Goal: Task Accomplishment & Management: Manage account settings

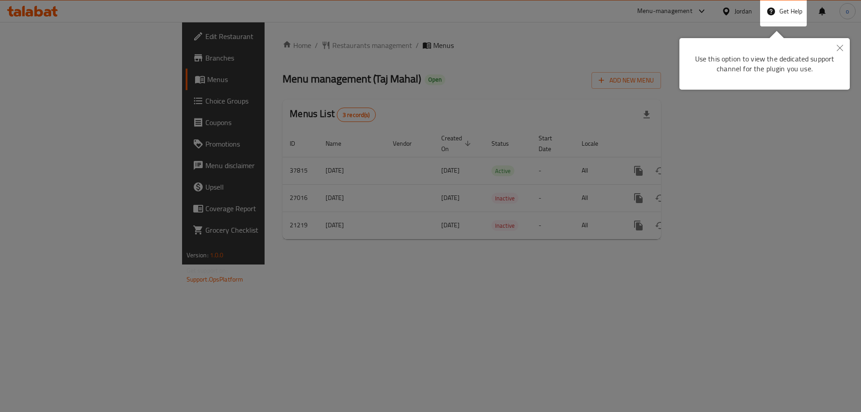
click at [720, 84] on div "Use this option to view the dedicated support channel for the plugin you use." at bounding box center [764, 64] width 170 height 52
drag, startPoint x: 842, startPoint y: 51, endPoint x: 778, endPoint y: 59, distance: 64.7
click at [843, 50] on button "Close" at bounding box center [840, 48] width 20 height 21
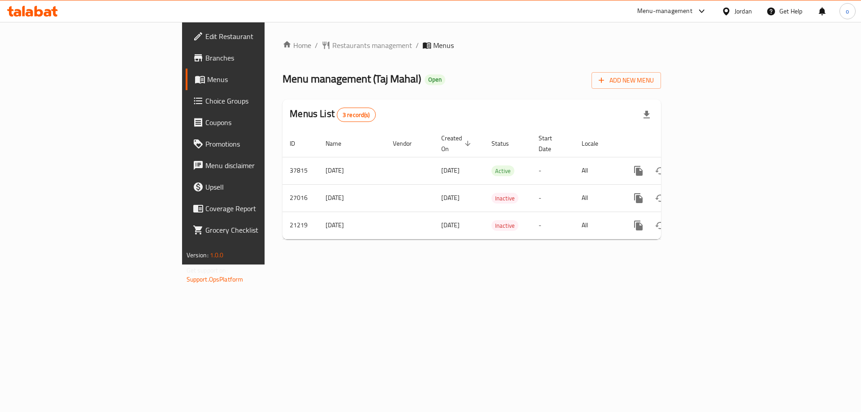
click at [43, 13] on icon at bounding box center [32, 11] width 51 height 11
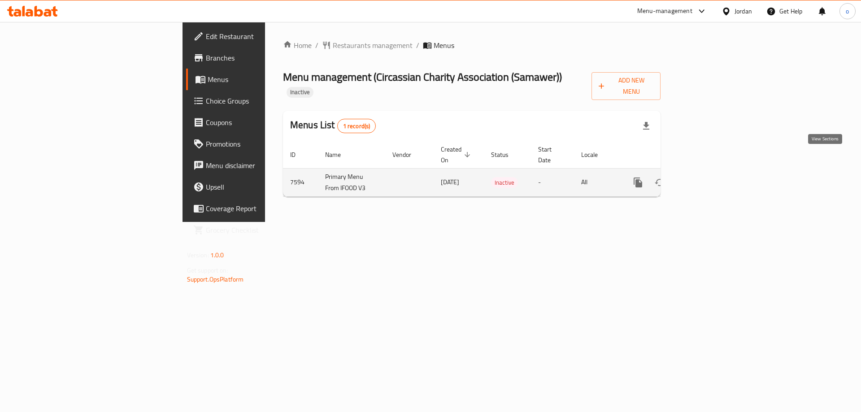
click at [708, 177] on icon "enhanced table" at bounding box center [702, 182] width 11 height 11
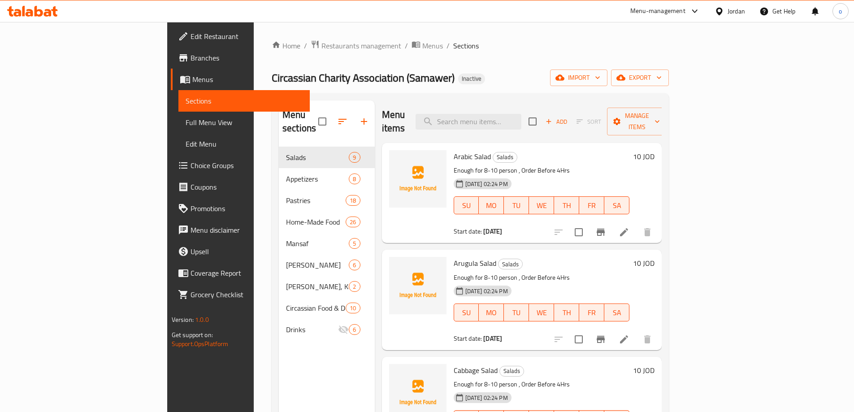
click at [171, 85] on link "Menus" at bounding box center [240, 80] width 139 height 22
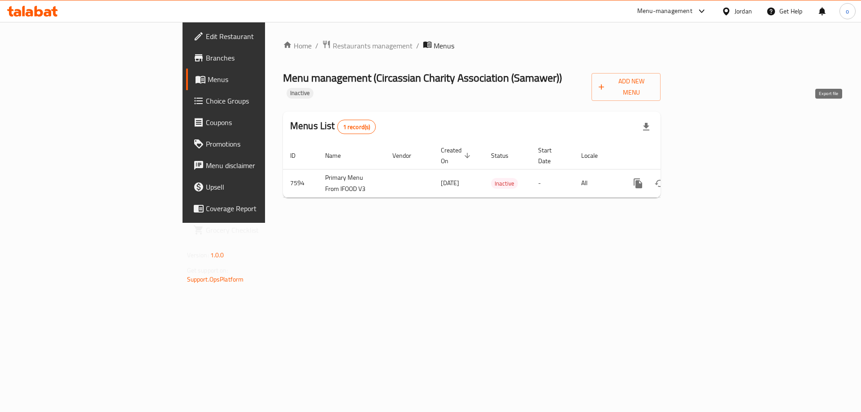
click at [651, 122] on icon "button" at bounding box center [646, 127] width 11 height 11
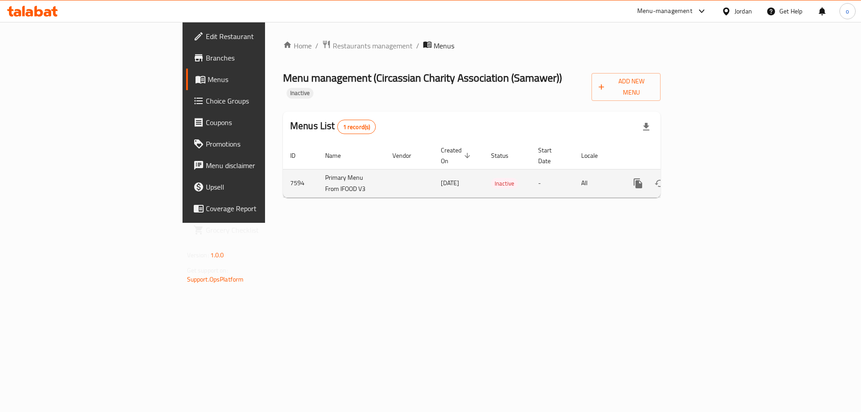
click at [708, 178] on icon "enhanced table" at bounding box center [702, 183] width 11 height 11
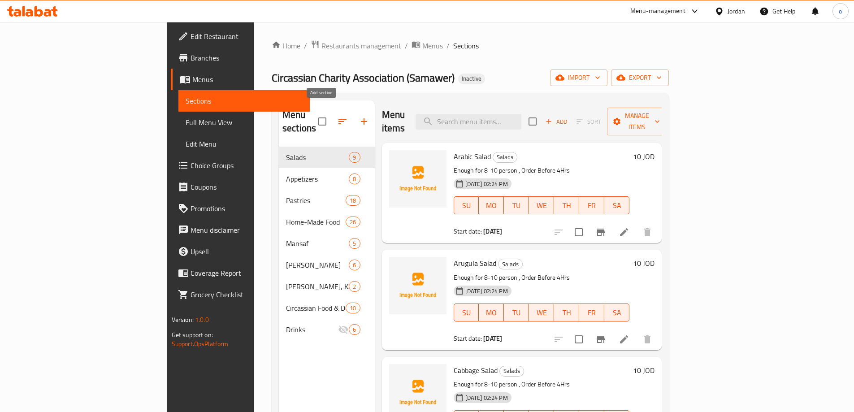
click at [361, 118] on icon "button" at bounding box center [364, 121] width 6 height 6
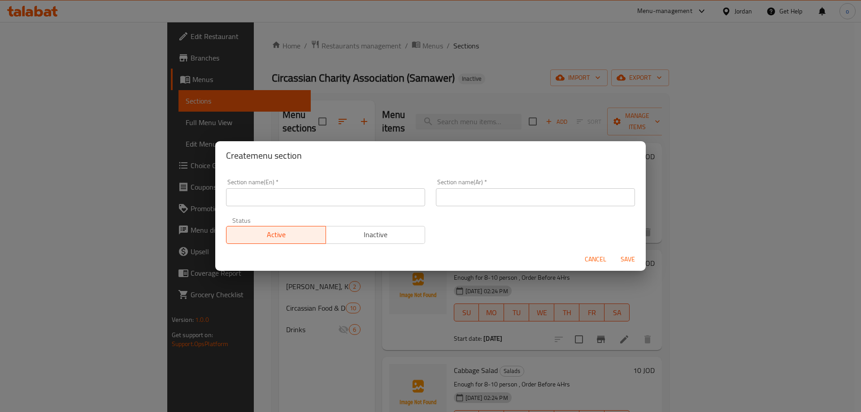
click at [247, 204] on input "text" at bounding box center [325, 197] width 199 height 18
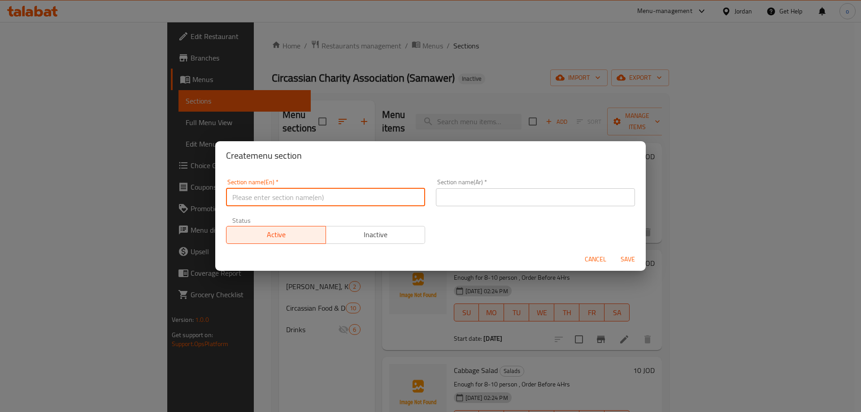
click at [349, 197] on input "text" at bounding box center [325, 197] width 199 height 18
click at [443, 204] on input "text" at bounding box center [535, 197] width 199 height 18
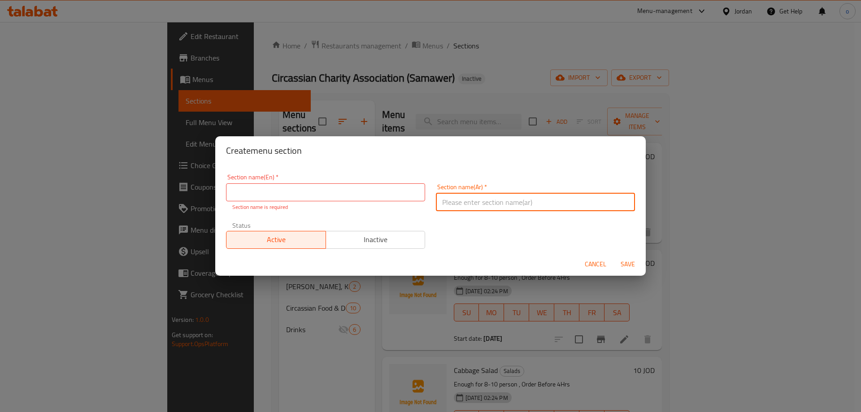
drag, startPoint x: 545, startPoint y: 291, endPoint x: 323, endPoint y: 312, distance: 222.9
click at [544, 292] on div "Create menu section Section name(En)   * Section name(En) * Section name is req…" at bounding box center [430, 206] width 861 height 412
click at [285, 323] on div "Create menu section Section name(En)   * Section name(En) * Section name is req…" at bounding box center [430, 206] width 861 height 412
click at [594, 260] on span "Cancel" at bounding box center [596, 264] width 22 height 11
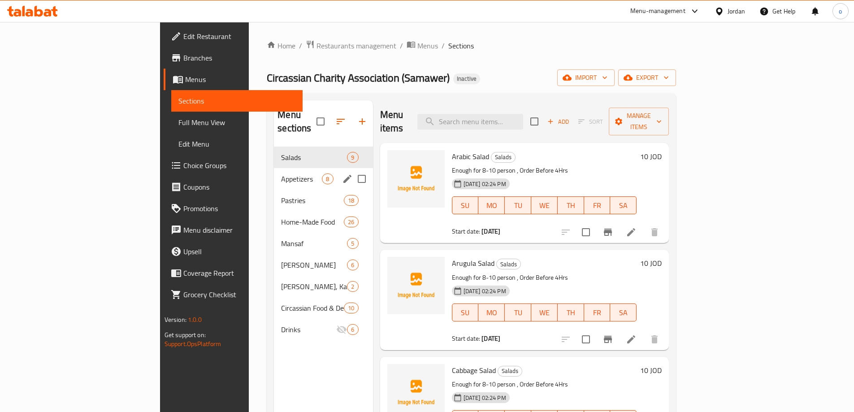
click at [274, 152] on div "Salads 9" at bounding box center [323, 158] width 99 height 22
click at [281, 152] on span "Salads" at bounding box center [301, 157] width 41 height 11
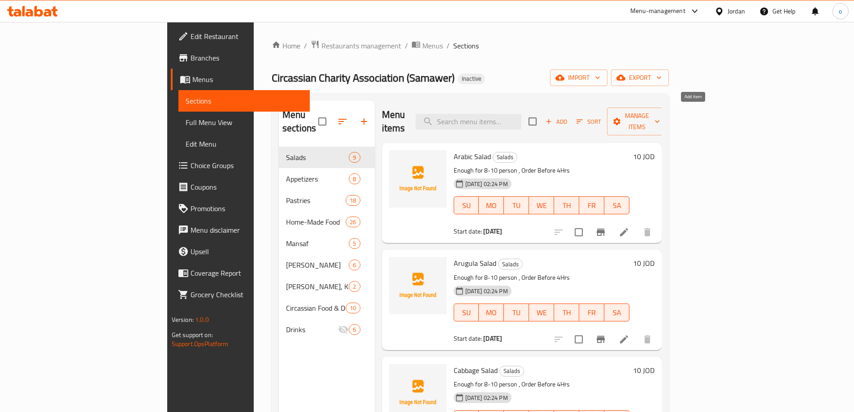
click at [569, 117] on span "Add" at bounding box center [556, 122] width 24 height 10
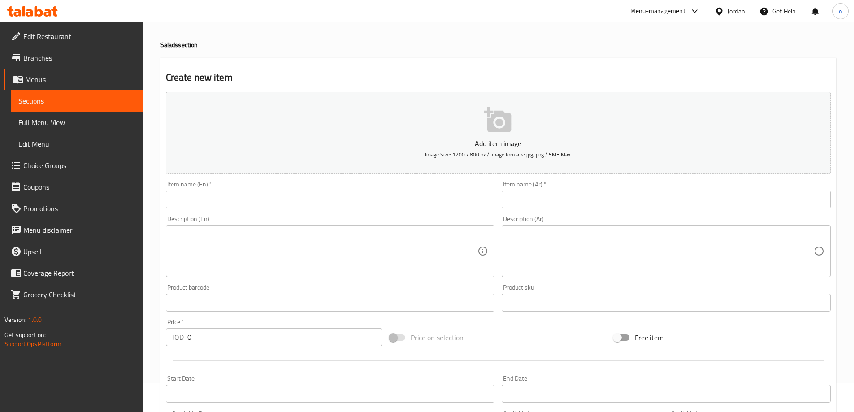
scroll to position [45, 0]
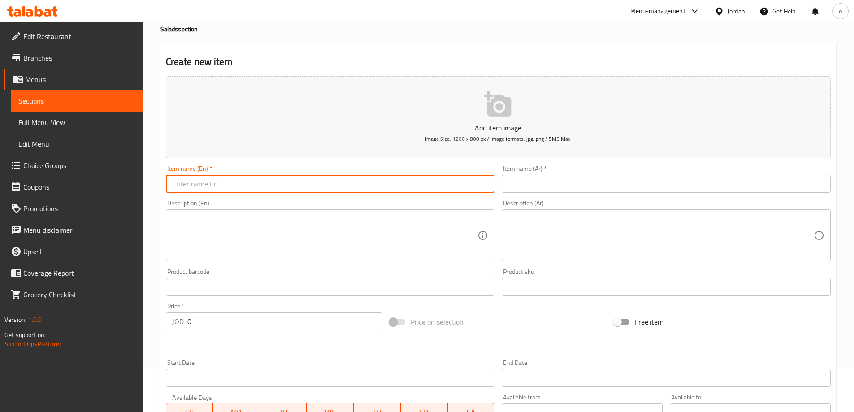
click at [238, 186] on input "text" at bounding box center [330, 184] width 329 height 18
click at [365, 190] on input "text" at bounding box center [330, 184] width 329 height 18
drag, startPoint x: 586, startPoint y: 183, endPoint x: 584, endPoint y: 193, distance: 10.1
click at [586, 183] on input "text" at bounding box center [666, 184] width 329 height 18
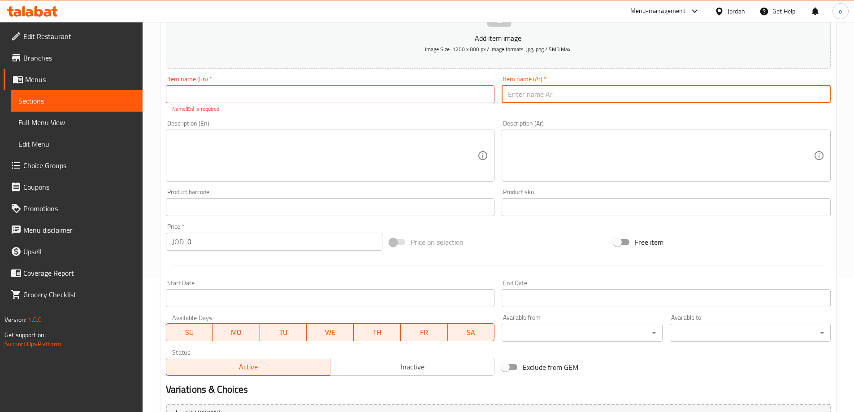
click at [348, 171] on textarea at bounding box center [325, 156] width 306 height 43
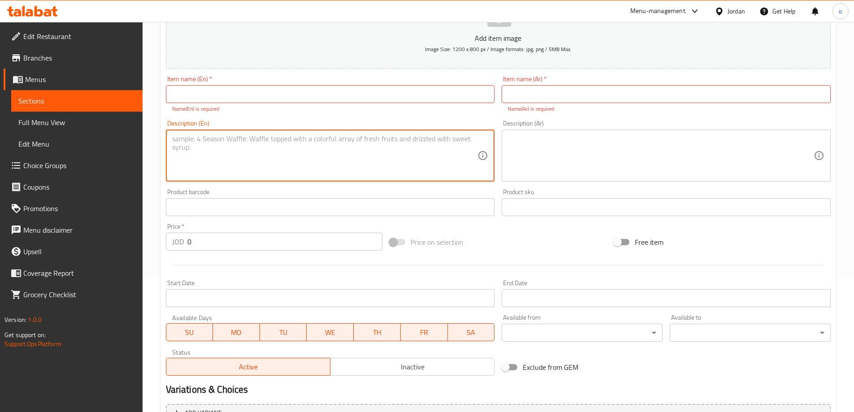
click at [629, 143] on textarea at bounding box center [661, 156] width 306 height 43
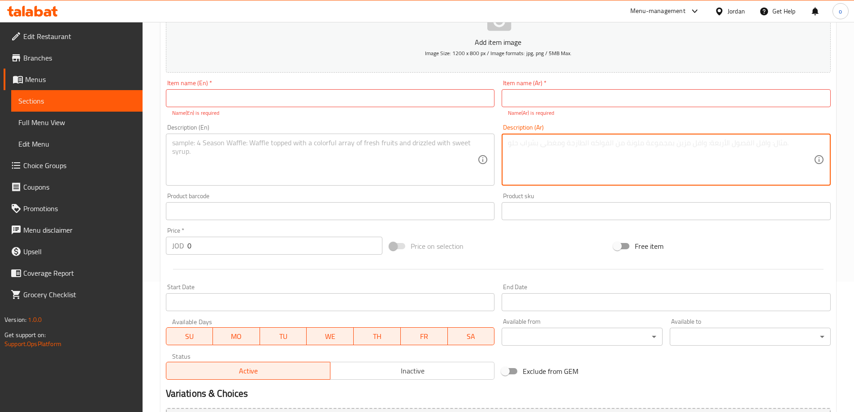
scroll to position [0, 0]
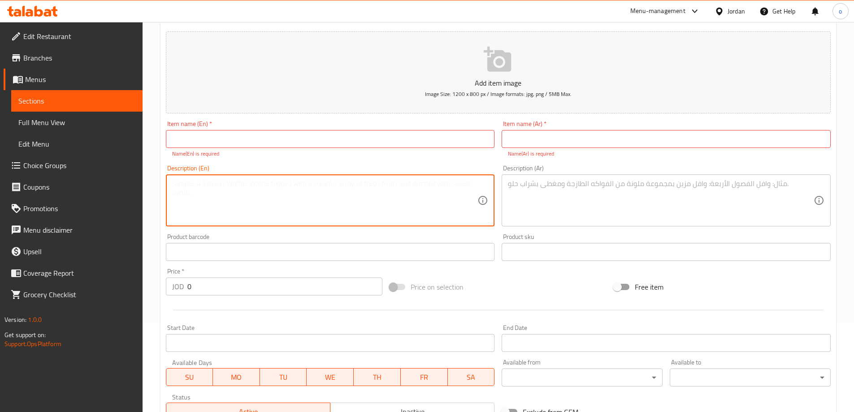
click at [342, 194] on textarea at bounding box center [325, 200] width 306 height 43
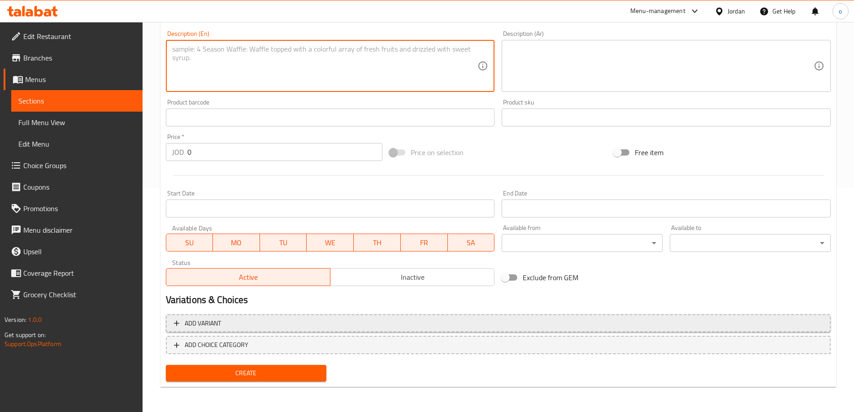
click at [230, 321] on span "Add variant" at bounding box center [498, 323] width 649 height 11
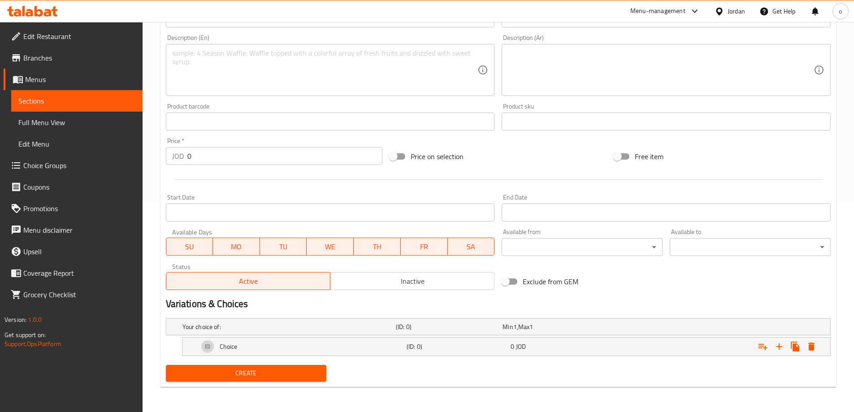
scroll to position [210, 0]
click at [278, 343] on div "Choice" at bounding box center [301, 347] width 208 height 22
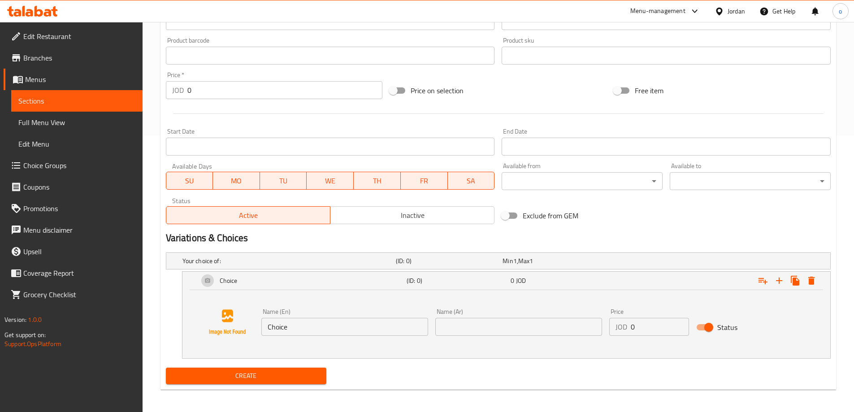
scroll to position [279, 0]
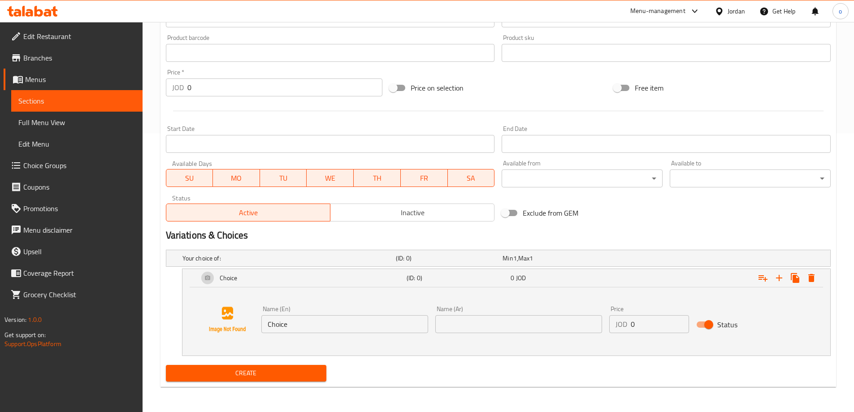
click at [311, 328] on input "Choice" at bounding box center [344, 324] width 167 height 18
click at [779, 277] on icon "Expand" at bounding box center [779, 278] width 6 height 6
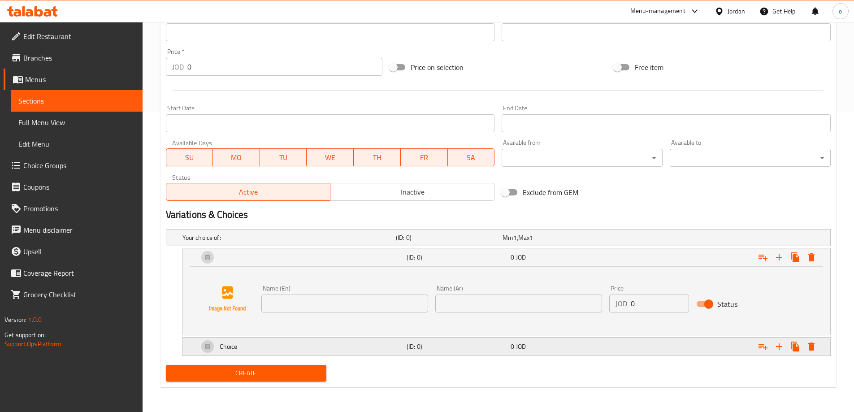
click at [274, 352] on div "Choice" at bounding box center [301, 347] width 208 height 22
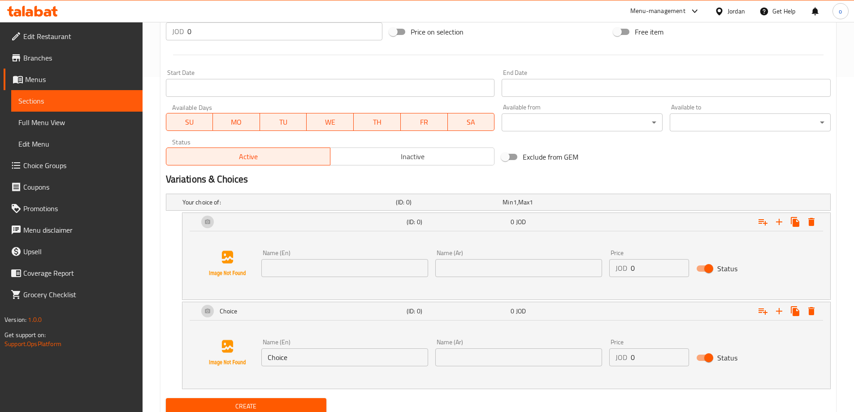
scroll to position [364, 0]
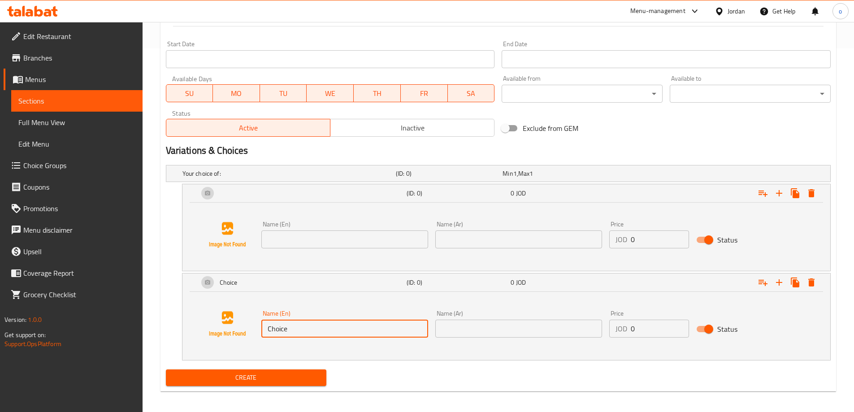
click at [350, 336] on input "Choice" at bounding box center [344, 329] width 167 height 18
click at [331, 239] on input "text" at bounding box center [344, 239] width 167 height 18
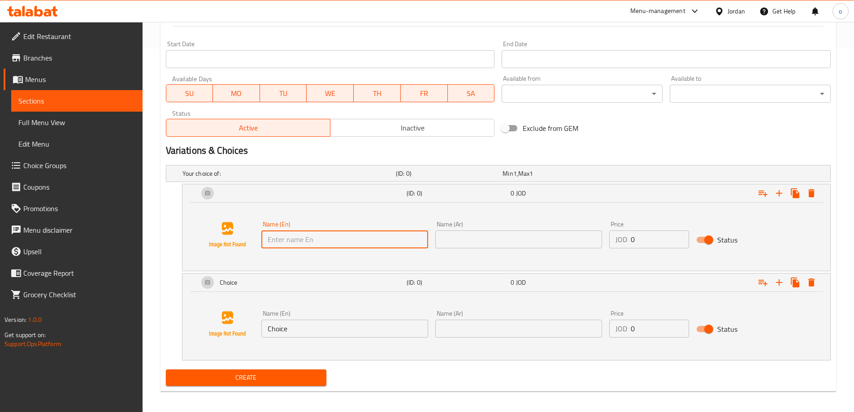
click at [484, 237] on input "text" at bounding box center [518, 239] width 167 height 18
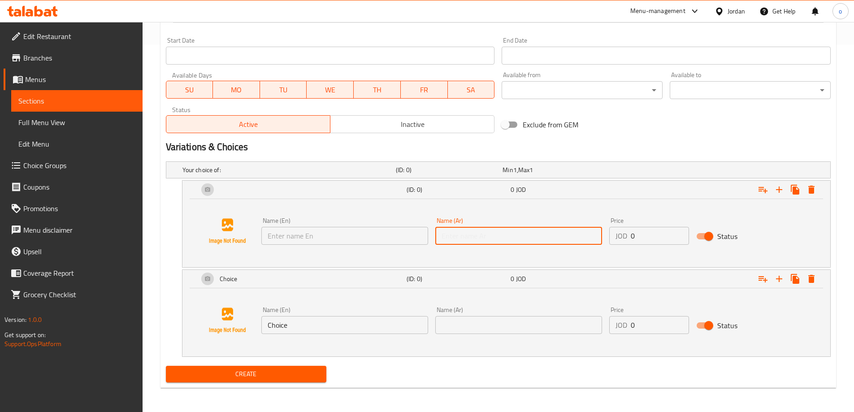
scroll to position [368, 0]
click at [352, 323] on input "Choice" at bounding box center [344, 324] width 167 height 18
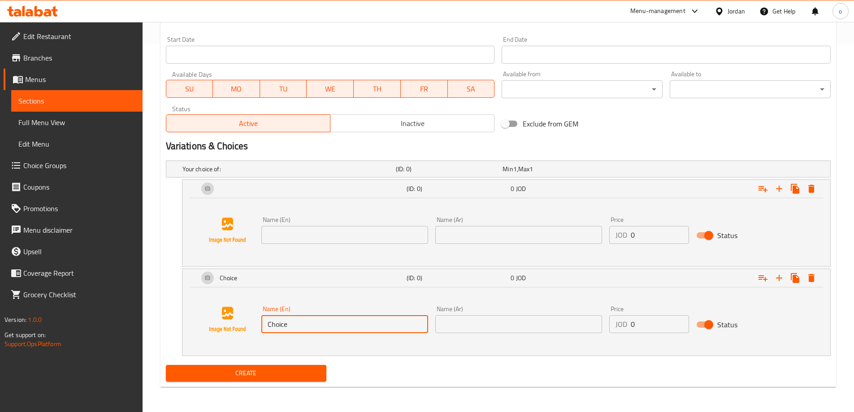
click at [494, 317] on input "text" at bounding box center [518, 324] width 167 height 18
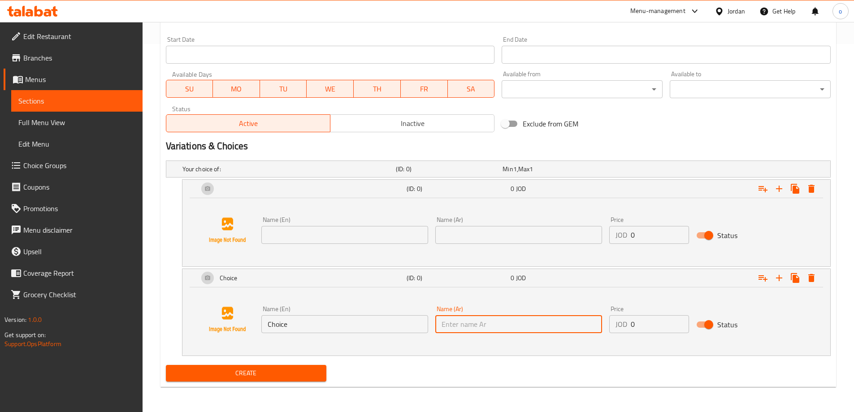
click at [370, 321] on input "Choice" at bounding box center [344, 324] width 167 height 18
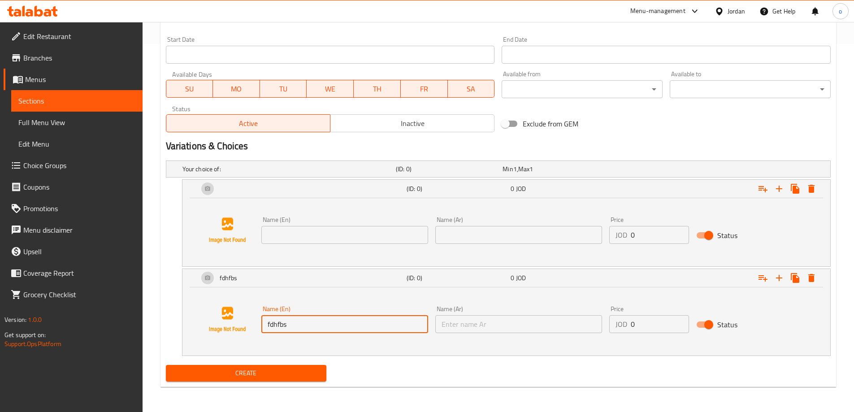
type input "fdhfbs'"
click at [166, 365] on button "Create" at bounding box center [246, 373] width 161 height 17
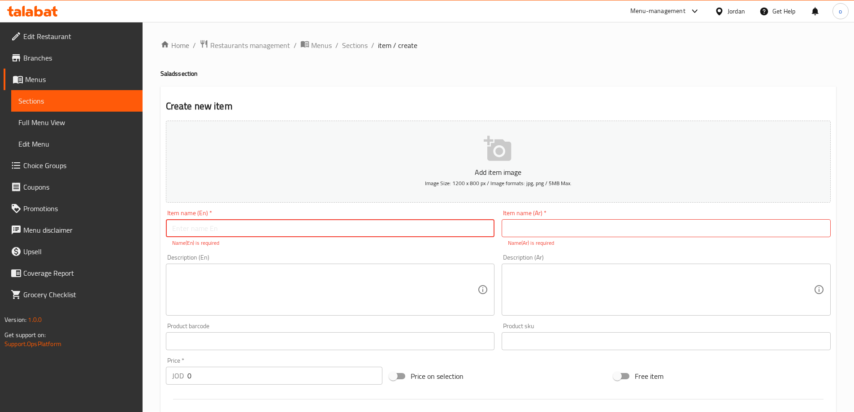
scroll to position [0, 0]
type input "asdaff"
click at [596, 207] on div "Item name (Ar)   * Item name (Ar) * Name(Ar) is required" at bounding box center [666, 229] width 336 height 44
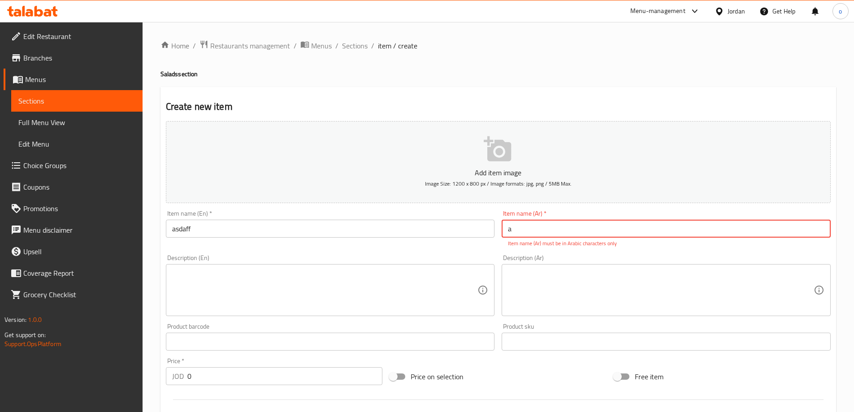
click at [588, 227] on input "a" at bounding box center [666, 229] width 329 height 18
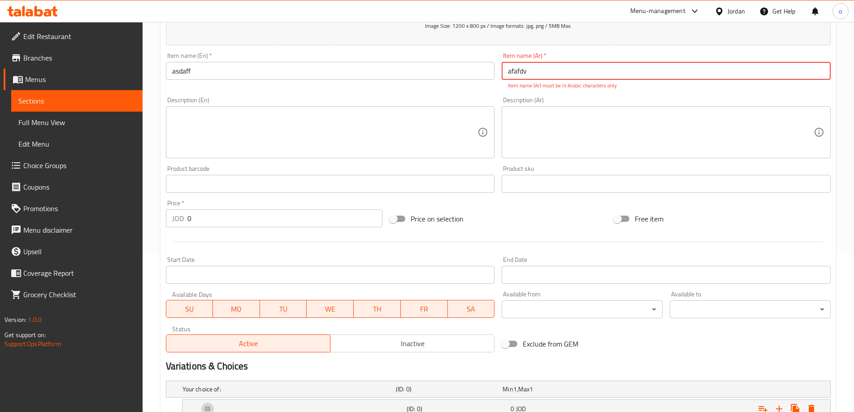
scroll to position [19, 0]
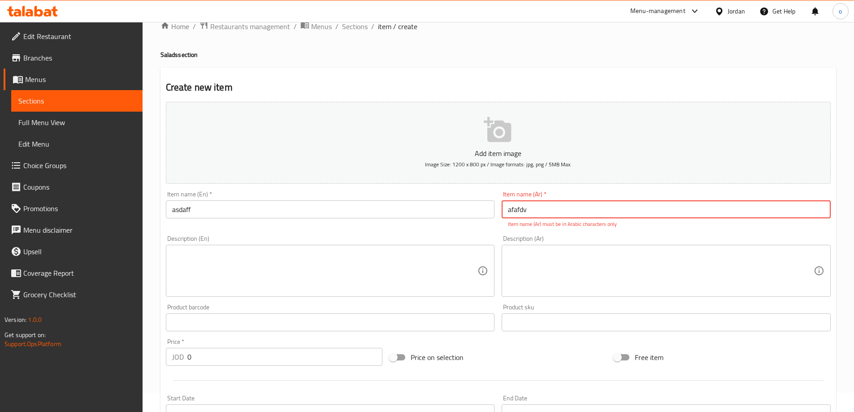
type input "afafdv"
click at [52, 106] on link "Sections" at bounding box center [76, 101] width 131 height 22
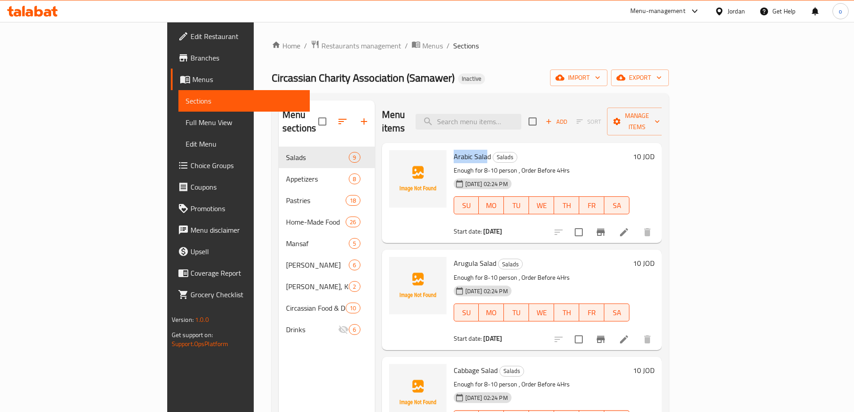
drag, startPoint x: 412, startPoint y: 142, endPoint x: 462, endPoint y: 137, distance: 50.4
click at [462, 150] on h6 "Arabic Salad Salads" at bounding box center [542, 156] width 176 height 13
click at [517, 165] on p "Enough for 8-10 person , Order Before 4Hrs" at bounding box center [542, 170] width 176 height 11
click at [359, 116] on icon "button" at bounding box center [364, 121] width 11 height 11
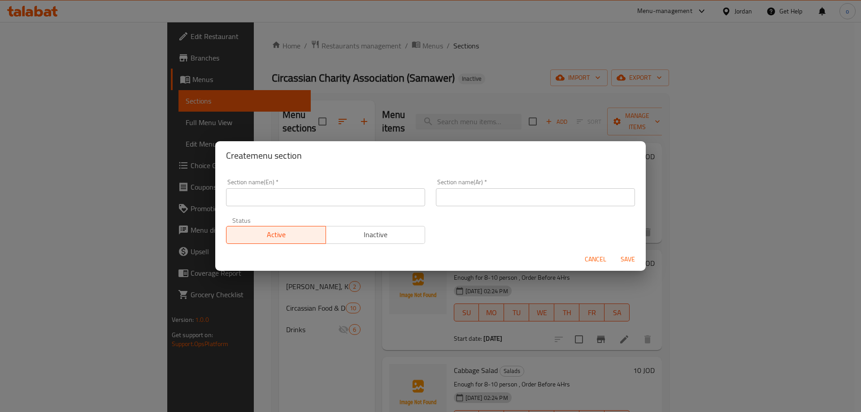
click at [281, 216] on div "Status Active Inactive" at bounding box center [326, 231] width 210 height 38
click at [288, 205] on input "text" at bounding box center [325, 197] width 199 height 18
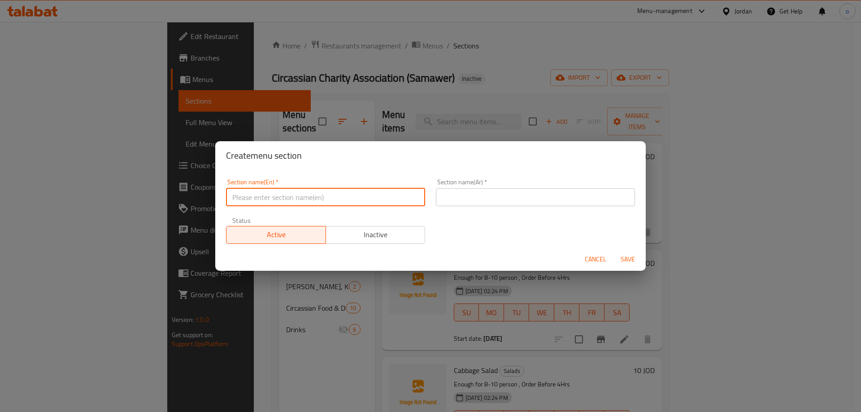
click at [244, 304] on div "Create menu section Section name(En)   * Section name(En) * Section name(Ar)   …" at bounding box center [430, 206] width 861 height 412
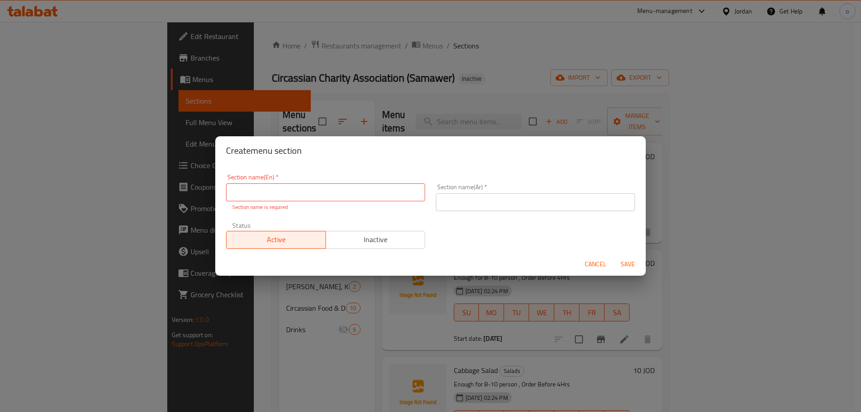
click at [597, 264] on span "Cancel" at bounding box center [596, 264] width 22 height 11
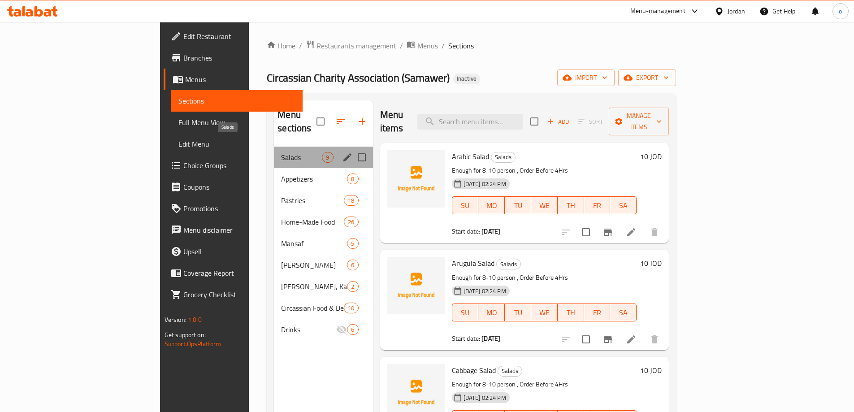
click at [281, 152] on span "Salads" at bounding box center [301, 157] width 41 height 11
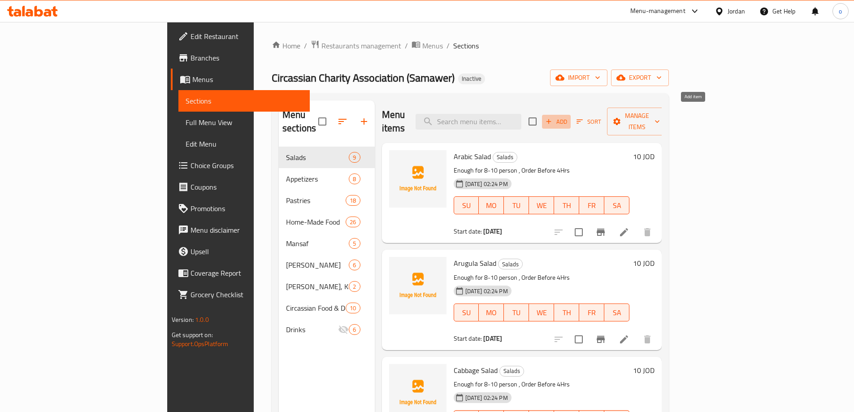
click at [569, 117] on span "Add" at bounding box center [556, 122] width 24 height 10
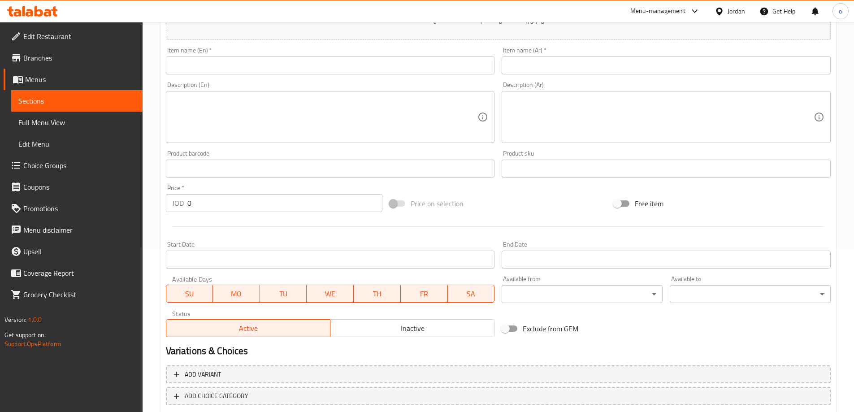
scroll to position [214, 0]
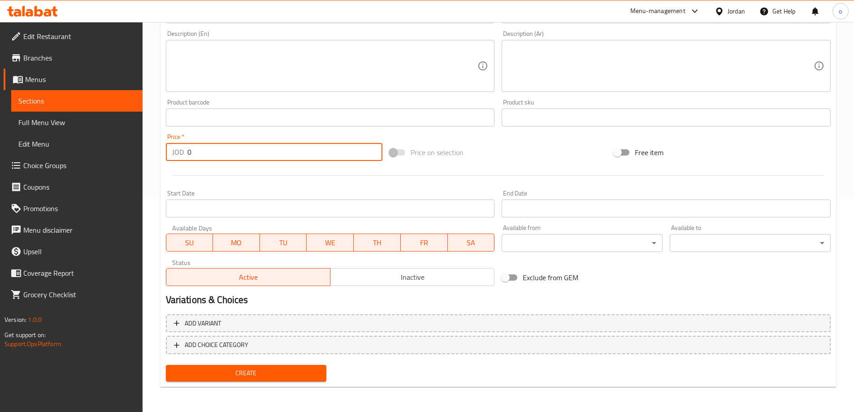
drag, startPoint x: 198, startPoint y: 149, endPoint x: 124, endPoint y: 155, distance: 73.8
click at [124, 155] on div "Edit Restaurant Branches Menus Sections Full Menu View Edit Menu Choice Groups …" at bounding box center [427, 110] width 854 height 604
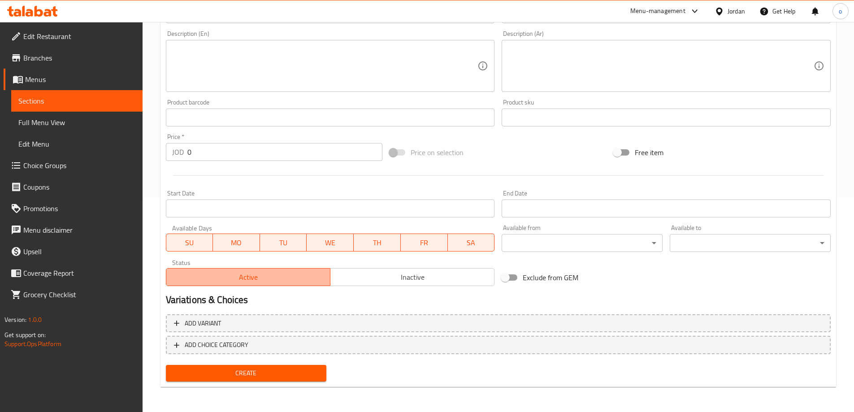
click at [254, 276] on span "Active" at bounding box center [248, 277] width 157 height 13
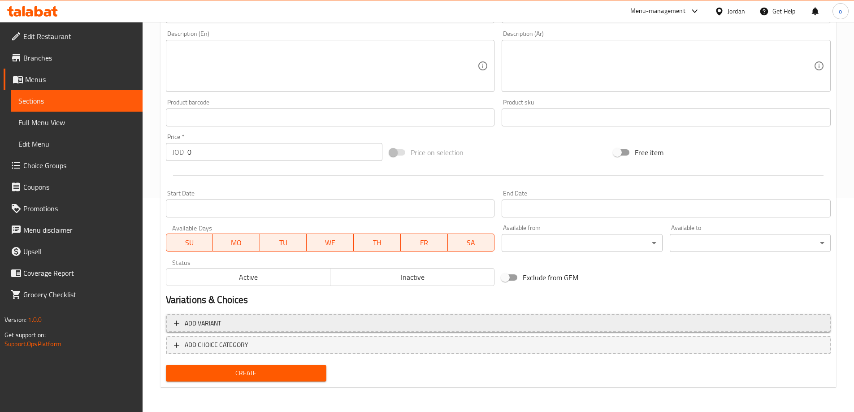
click at [245, 324] on span "Add variant" at bounding box center [498, 323] width 649 height 11
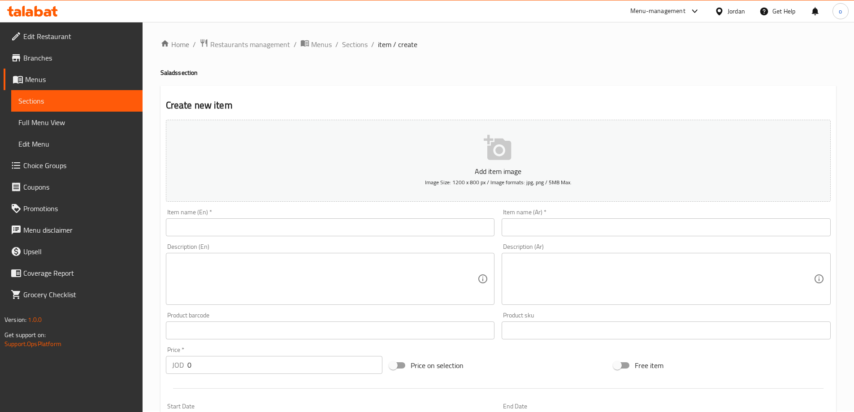
scroll to position [0, 0]
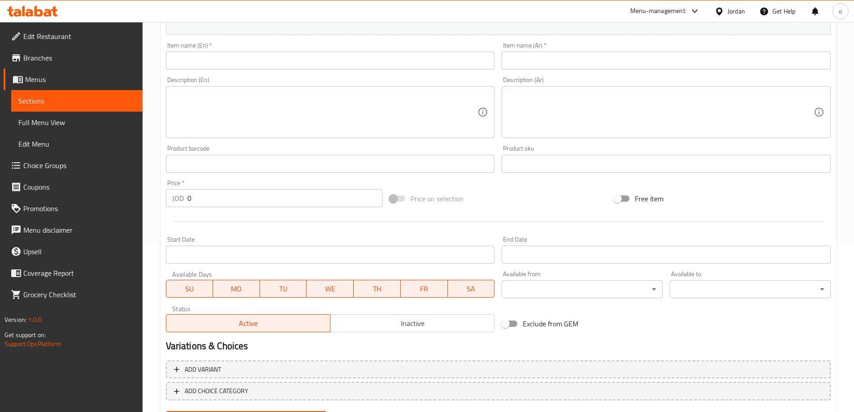
scroll to position [214, 0]
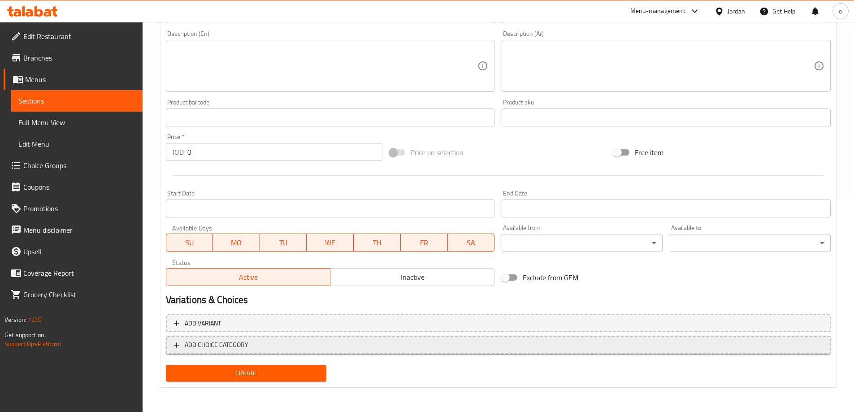
click at [226, 347] on span "ADD CHOICE CATEGORY" at bounding box center [217, 344] width 64 height 11
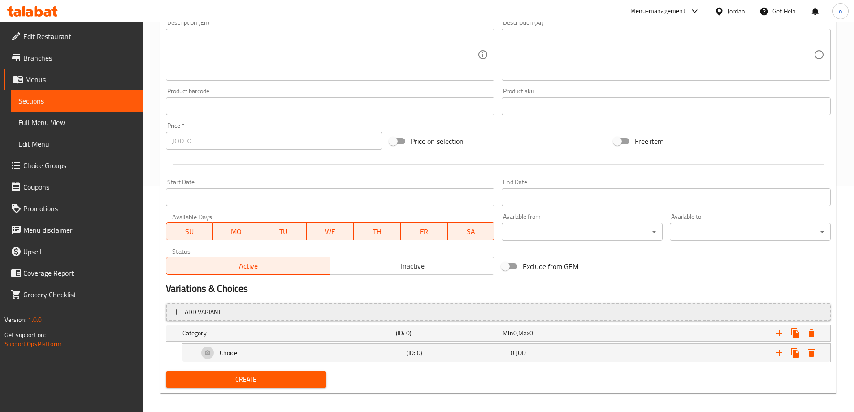
scroll to position [232, 0]
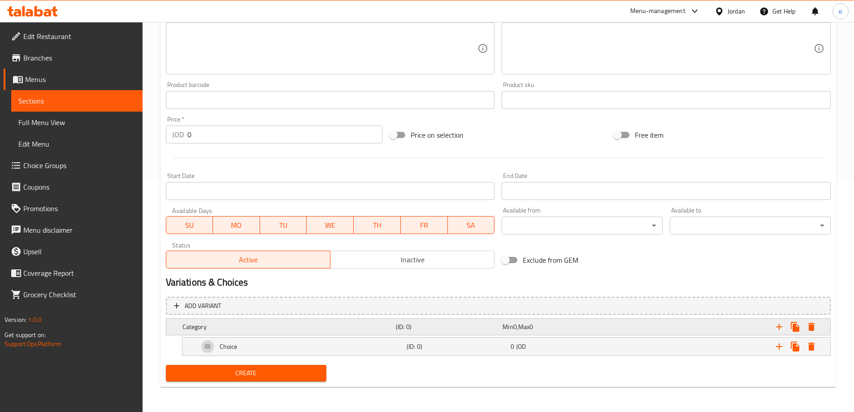
click at [320, 329] on h5 "Category" at bounding box center [287, 326] width 210 height 9
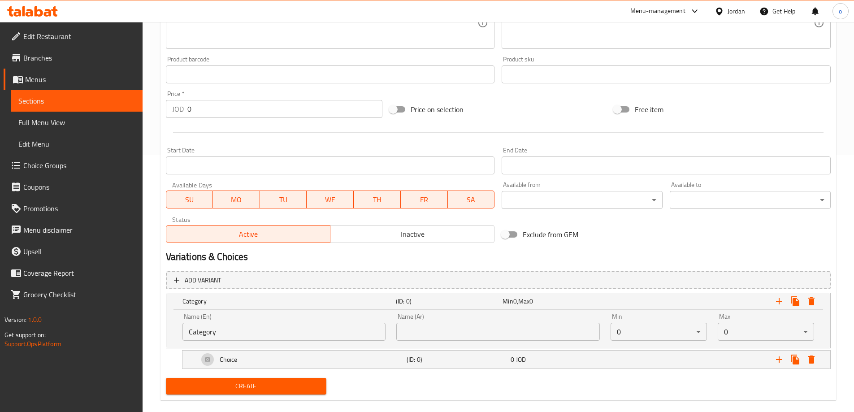
scroll to position [270, 0]
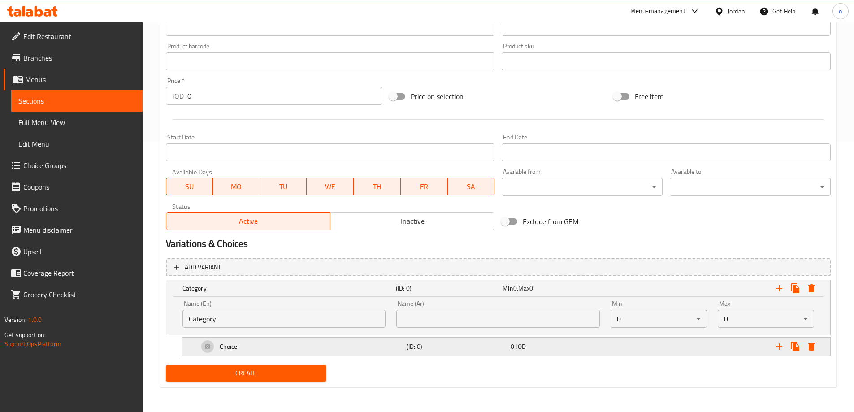
click at [549, 352] on div "0 JOD" at bounding box center [561, 346] width 104 height 13
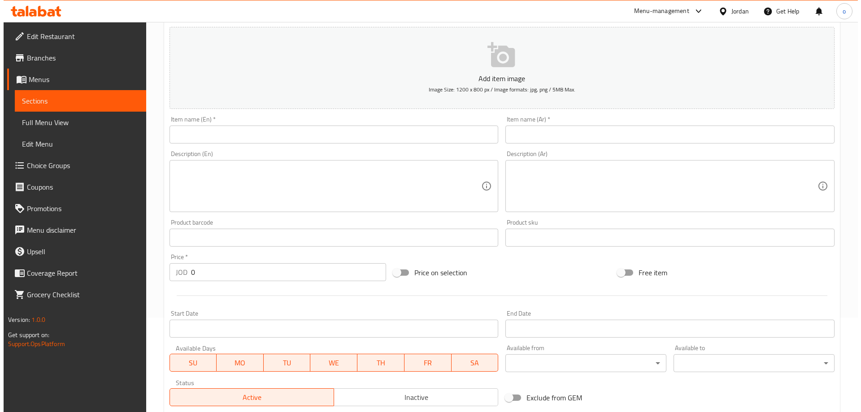
scroll to position [0, 0]
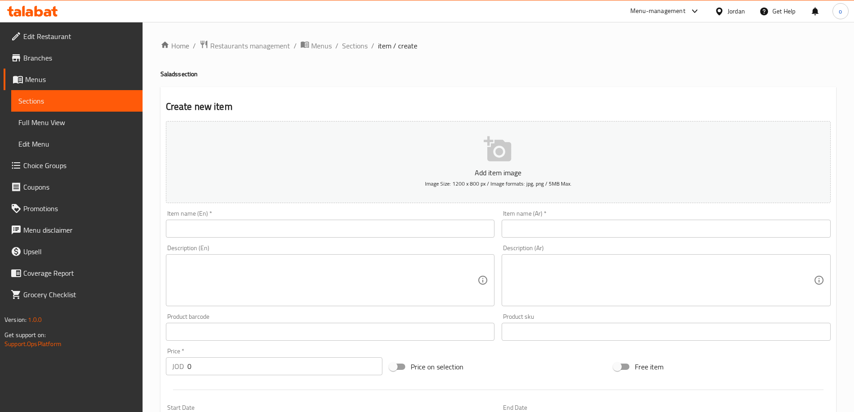
click at [55, 109] on link "Sections" at bounding box center [76, 101] width 131 height 22
